Goal: Check status: Check status

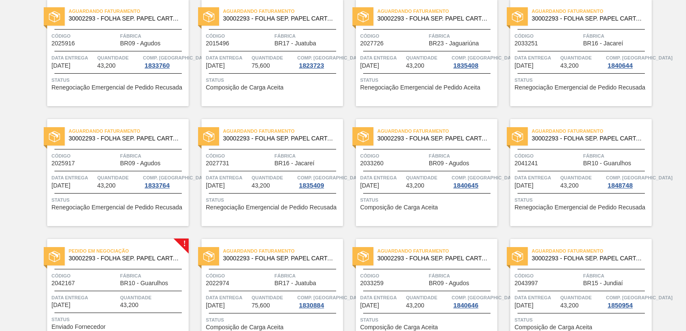
scroll to position [1324, 0]
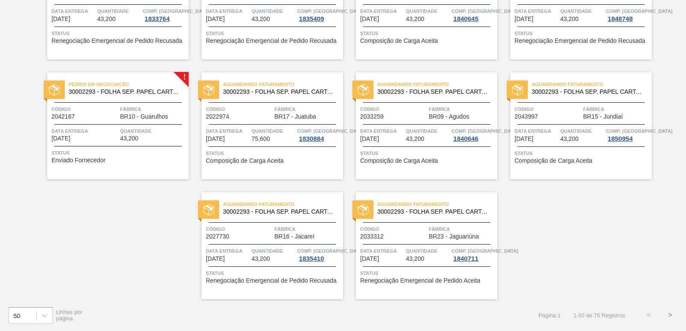
click at [670, 315] on button ">" at bounding box center [669, 315] width 21 height 21
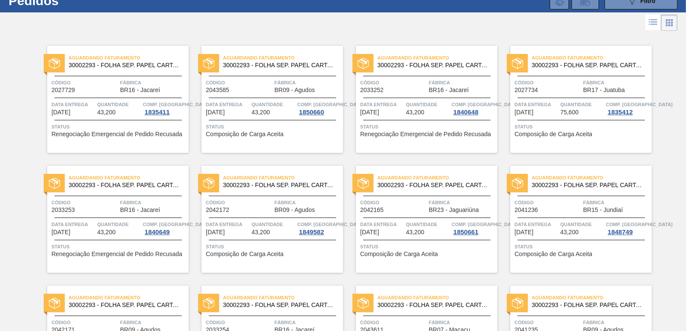
scroll to position [0, 0]
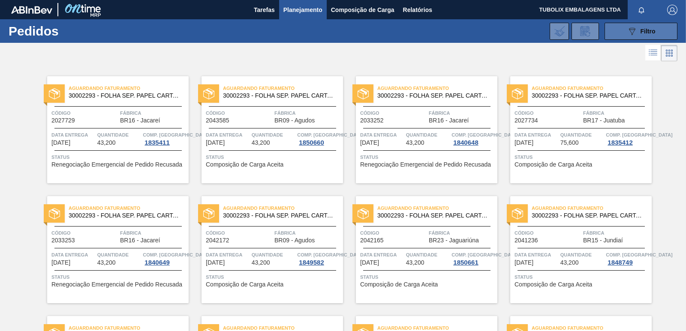
click at [624, 32] on button "089F7B8B-B2A5-4AFE-B5C0-19BA573D28AC Filtro" at bounding box center [640, 31] width 73 height 17
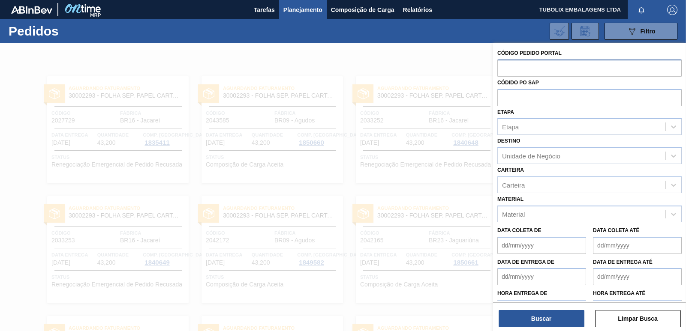
click at [519, 67] on input "text" at bounding box center [589, 68] width 184 height 16
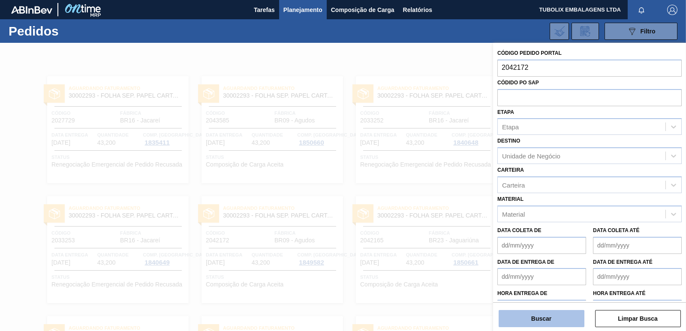
type input "2042172"
click at [568, 315] on button "Buscar" at bounding box center [541, 318] width 86 height 17
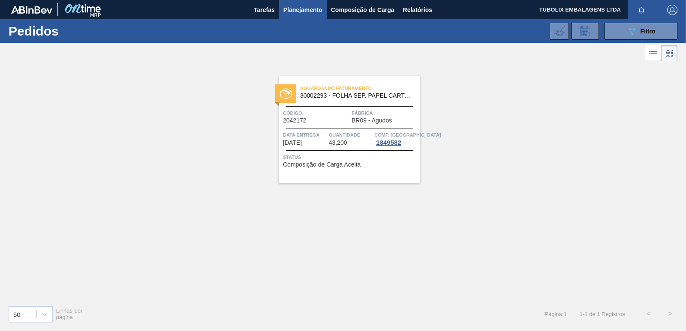
click at [339, 104] on div "Aguardando Faturamento 30002293 - FOLHA SEP. PAPEL CARTAO 1200x1000M 350g Códig…" at bounding box center [349, 129] width 141 height 107
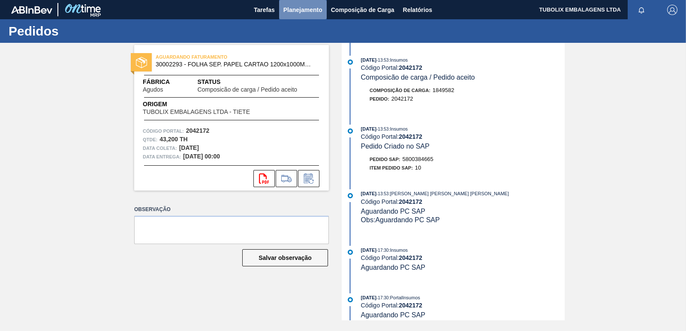
click at [304, 9] on span "Planejamento" at bounding box center [302, 10] width 39 height 10
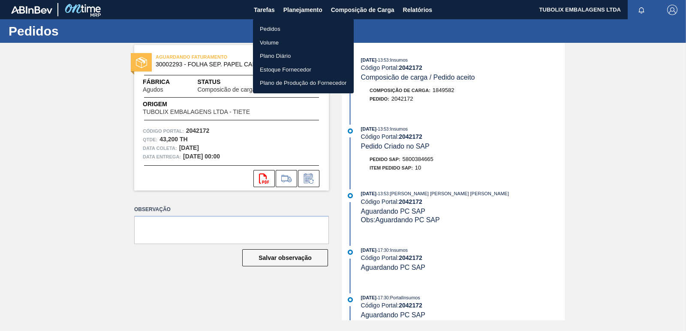
click at [263, 29] on li "Pedidos" at bounding box center [303, 29] width 101 height 14
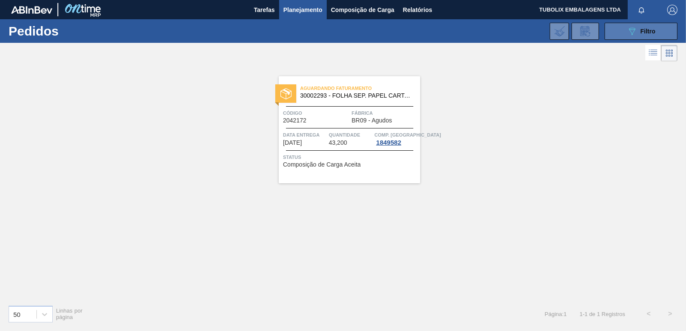
click at [653, 24] on button "089F7B8B-B2A5-4AFE-B5C0-19BA573D28AC Filtro" at bounding box center [640, 31] width 73 height 17
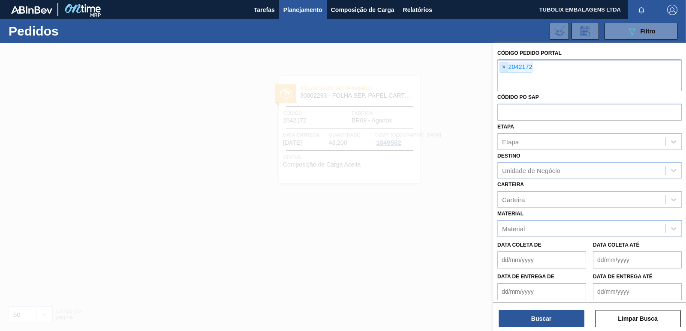
click at [506, 66] on span "×" at bounding box center [504, 67] width 8 height 10
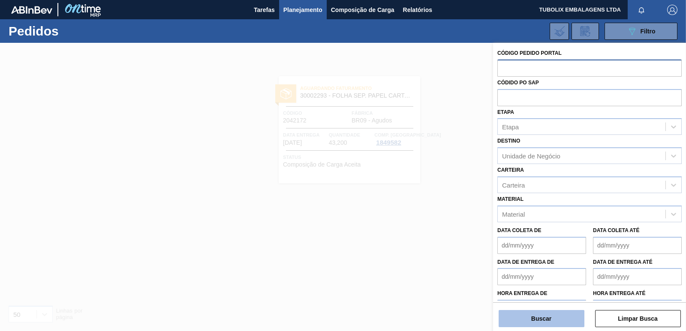
click at [563, 316] on button "Buscar" at bounding box center [541, 318] width 86 height 17
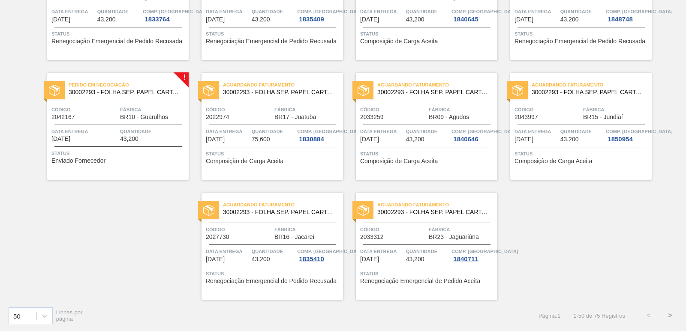
scroll to position [1324, 0]
click at [670, 315] on button ">" at bounding box center [669, 315] width 21 height 21
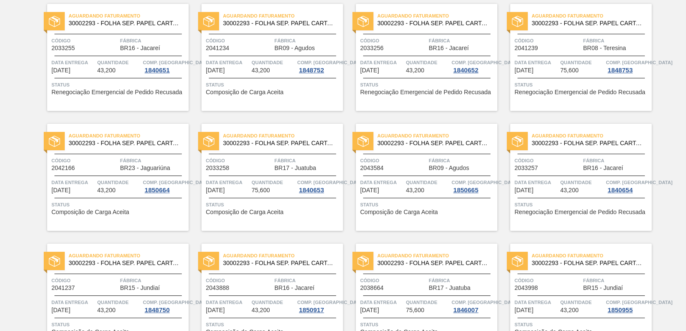
scroll to position [604, 0]
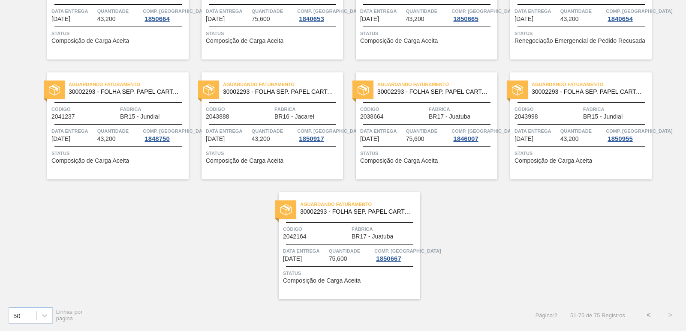
click at [651, 315] on button "<" at bounding box center [648, 315] width 21 height 21
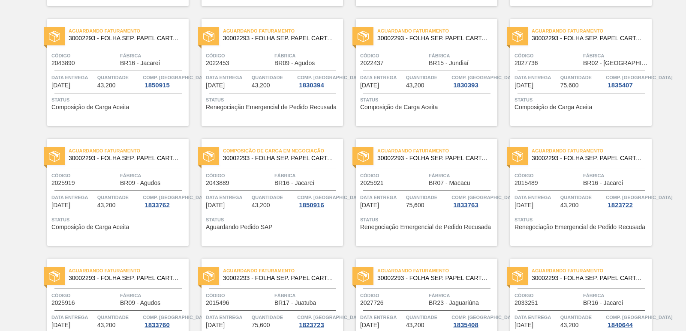
scroll to position [900, 0]
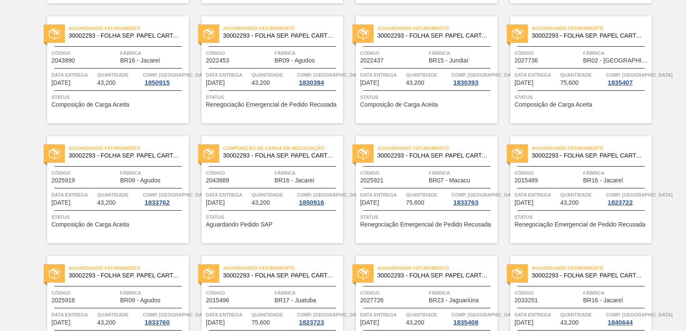
click at [297, 190] on div "Composição de Carga em Negociação 30002293 - FOLHA SEP. PAPEL CARTAO 1200x1000M…" at bounding box center [271, 189] width 141 height 107
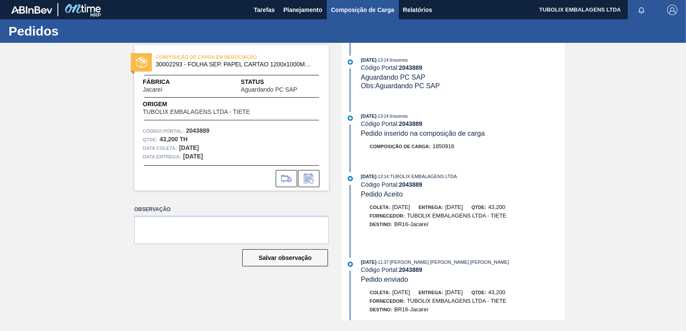
click at [378, 9] on span "Composição de Carga" at bounding box center [362, 10] width 63 height 10
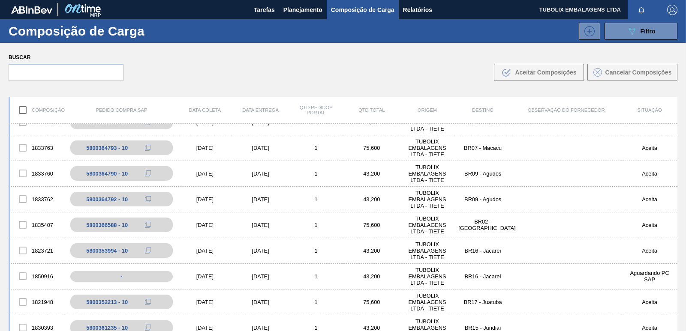
scroll to position [986, 0]
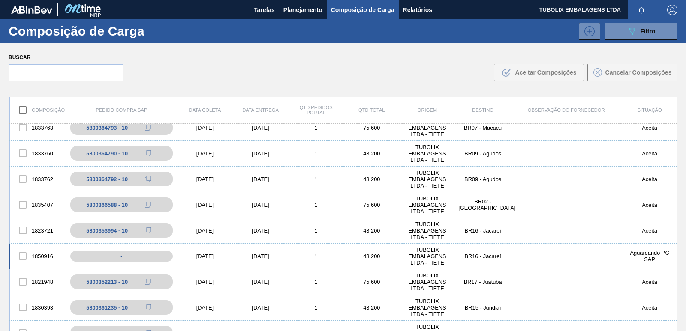
click at [24, 257] on div at bounding box center [23, 256] width 18 height 18
click at [23, 255] on div at bounding box center [23, 256] width 18 height 18
click at [23, 229] on div at bounding box center [23, 231] width 18 height 18
click at [21, 255] on div at bounding box center [23, 256] width 18 height 18
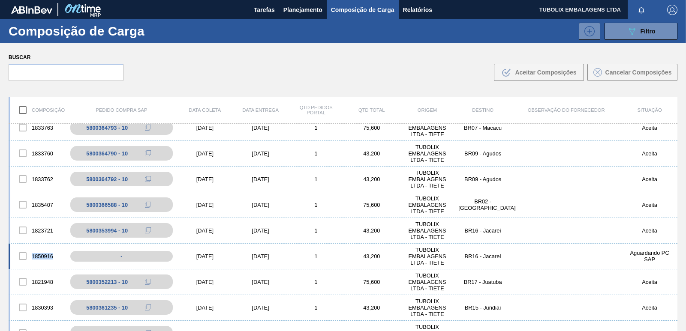
click at [21, 255] on div at bounding box center [23, 256] width 18 height 18
click at [24, 256] on div at bounding box center [23, 256] width 18 height 18
click at [65, 72] on input "text" at bounding box center [66, 72] width 115 height 17
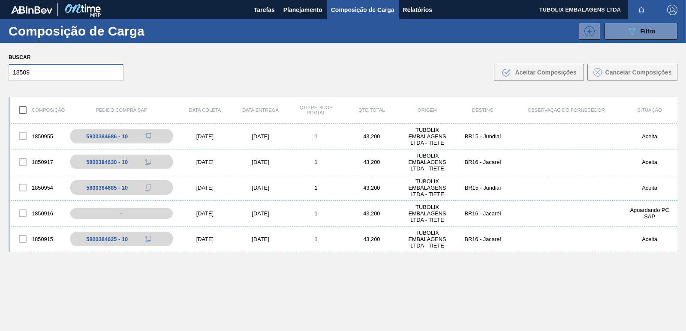
scroll to position [0, 0]
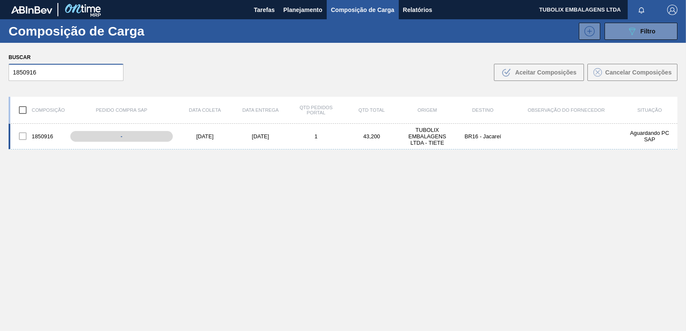
type input "1850916"
drag, startPoint x: 25, startPoint y: 136, endPoint x: 25, endPoint y: 131, distance: 5.6
click at [24, 136] on div at bounding box center [23, 136] width 18 height 18
click at [26, 110] on input "checkbox" at bounding box center [23, 110] width 18 height 18
checkbox input "true"
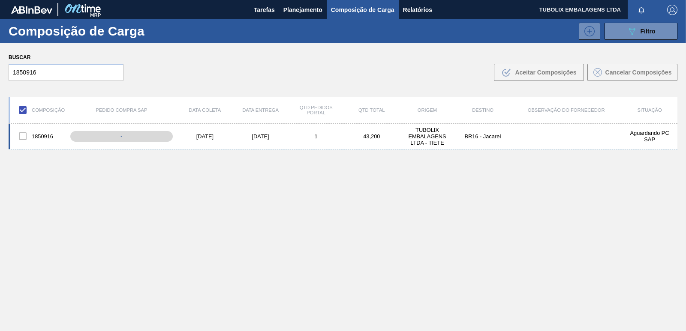
click at [545, 135] on div "1850916 - [DATE] [DATE] 1 43,200 TUBOLIX EMBALAGENS LTDA - TIETE BR16 - Jacareí…" at bounding box center [343, 137] width 669 height 26
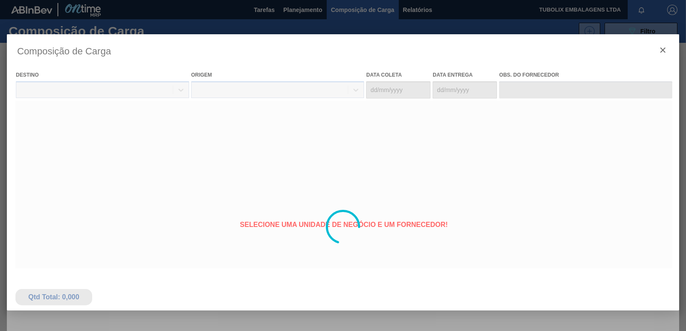
type coleta "[DATE]"
type entrega "[DATE]"
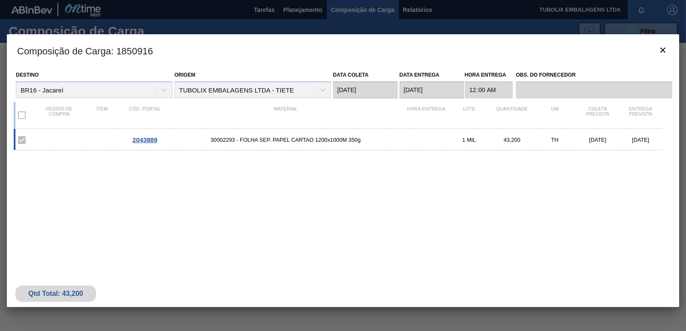
click at [146, 139] on span "2043889" at bounding box center [144, 139] width 25 height 7
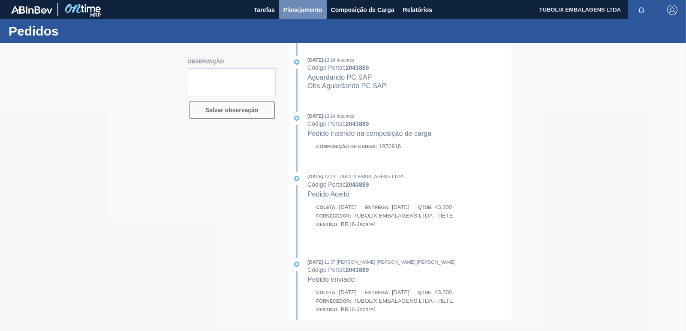
click at [315, 9] on span "Planejamento" at bounding box center [302, 10] width 39 height 10
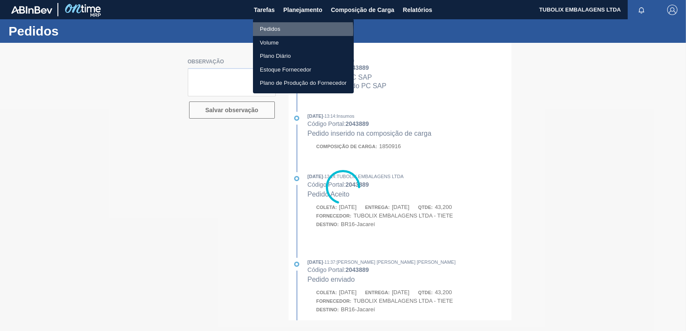
click at [283, 30] on li "Pedidos" at bounding box center [303, 29] width 101 height 14
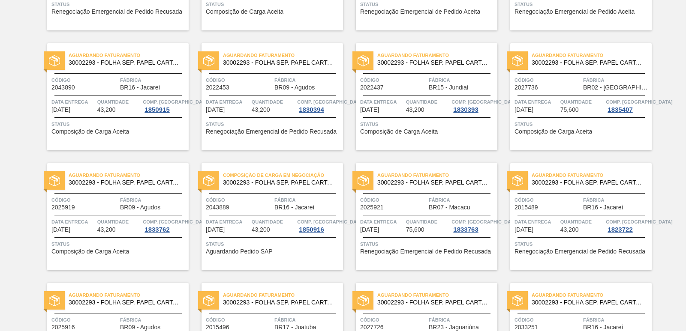
scroll to position [900, 0]
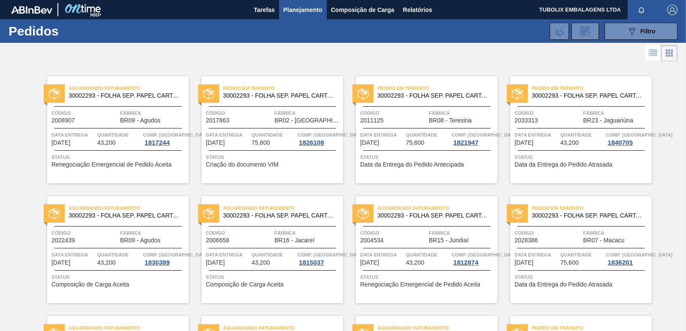
click at [672, 11] on img "button" at bounding box center [672, 10] width 10 height 10
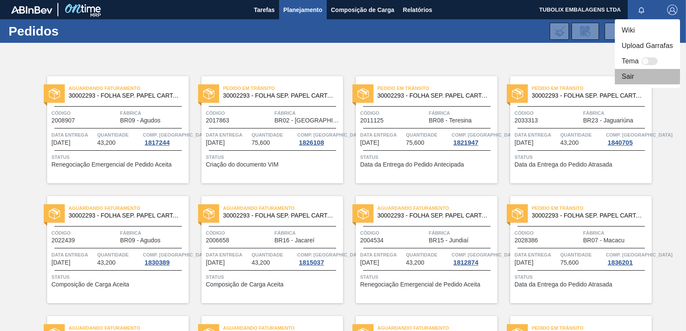
click at [624, 75] on li "Sair" at bounding box center [647, 76] width 65 height 15
